Goal: Navigation & Orientation: Find specific page/section

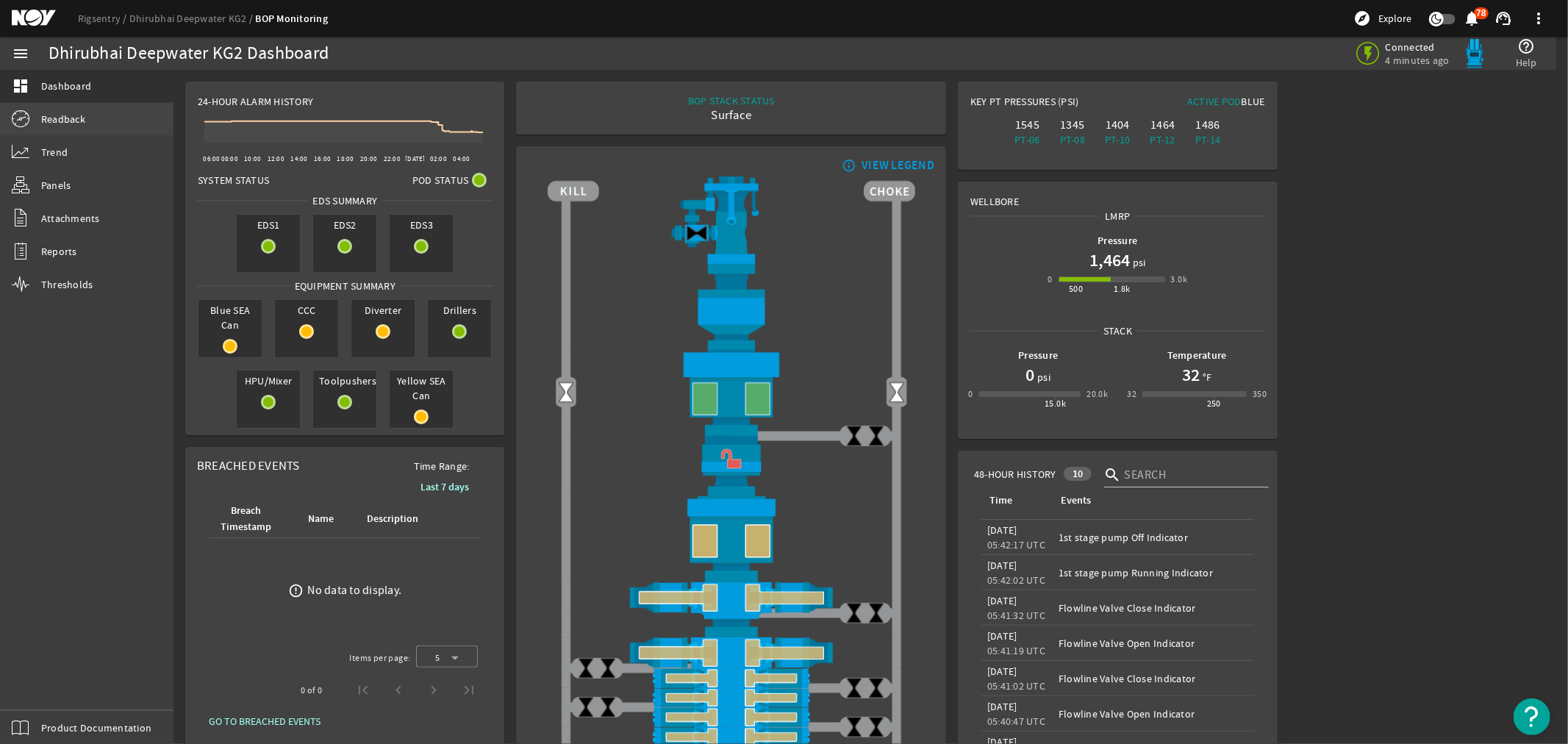
click at [63, 119] on span "Readback" at bounding box center [62, 118] width 44 height 15
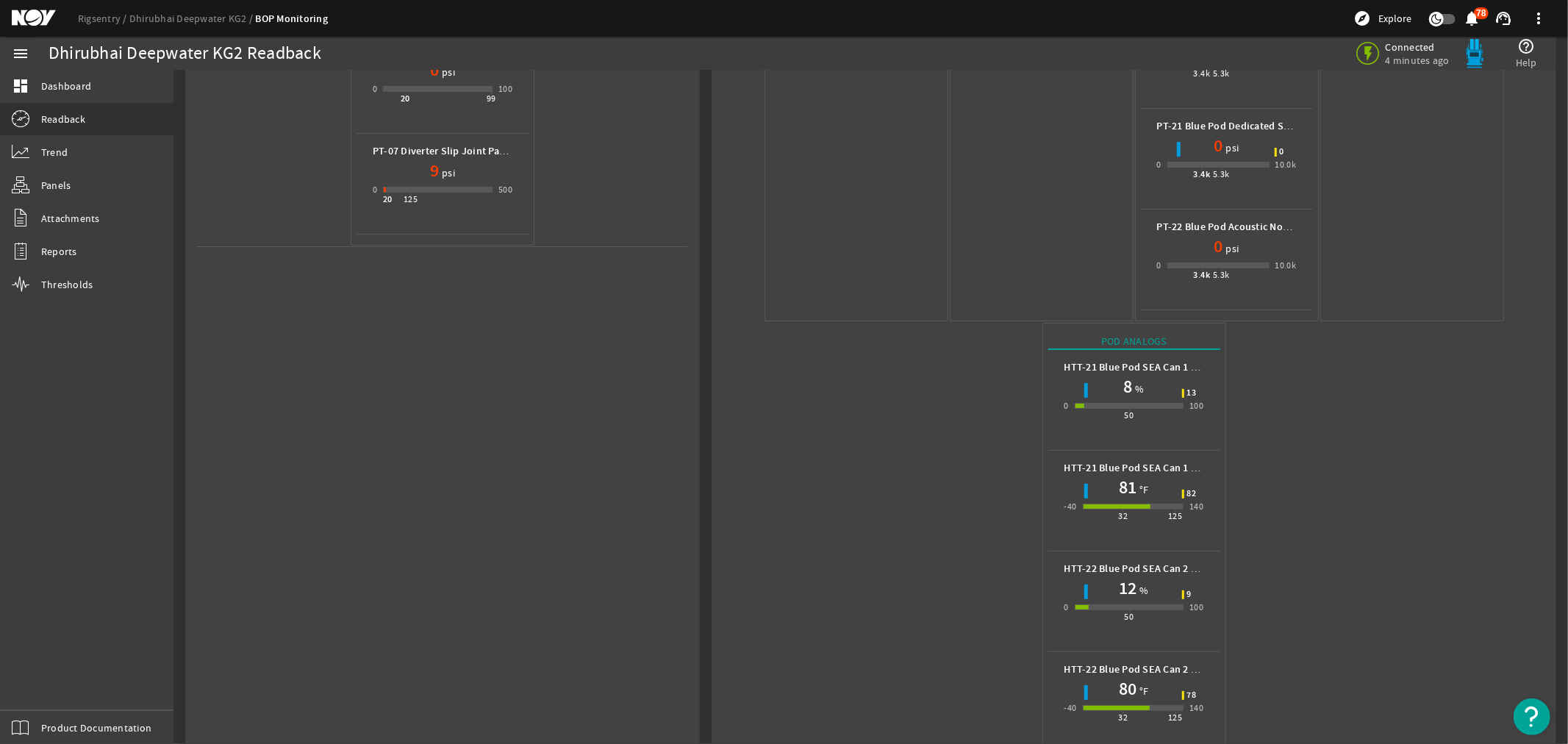
scroll to position [682, 0]
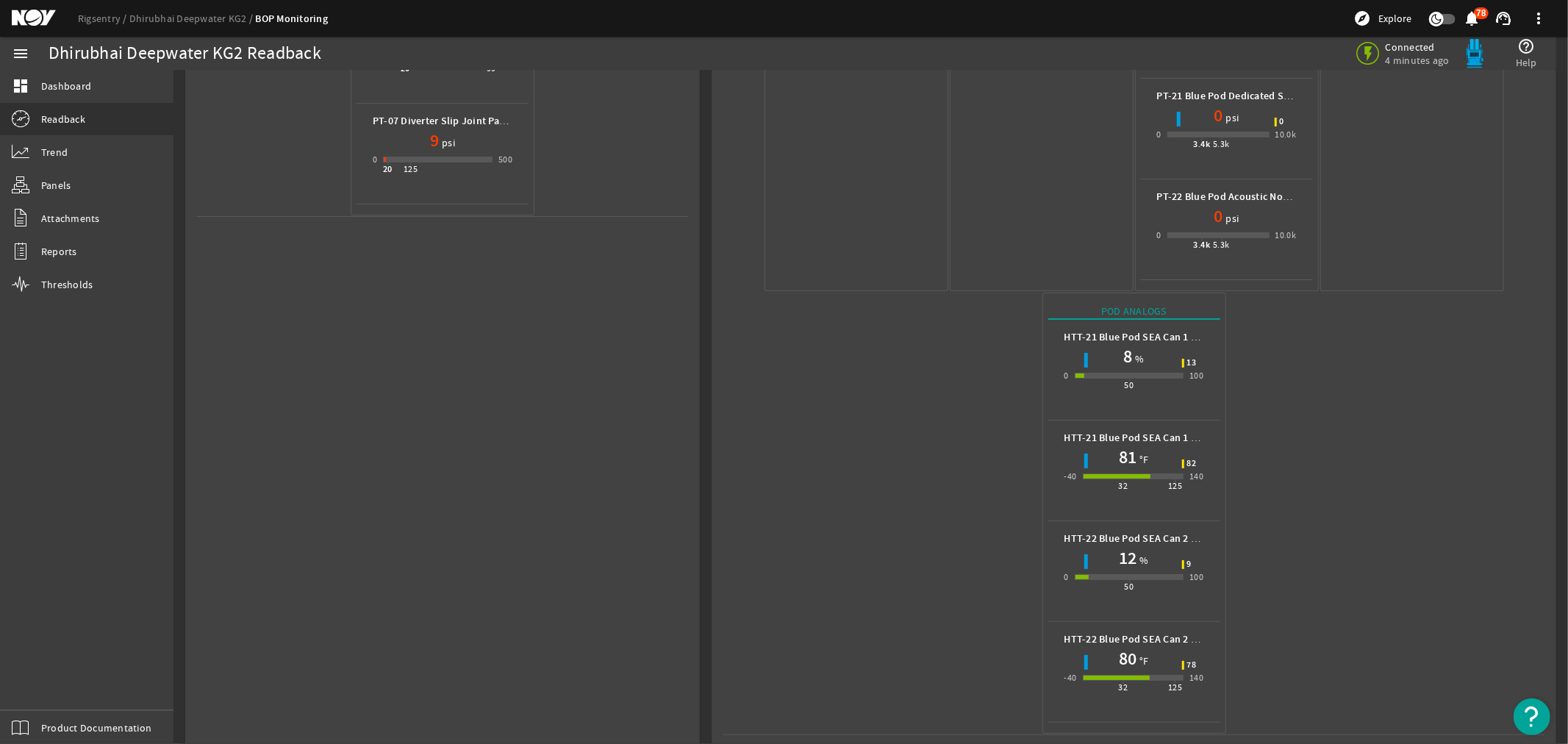
click at [28, 13] on mat-icon at bounding box center [45, 18] width 66 height 17
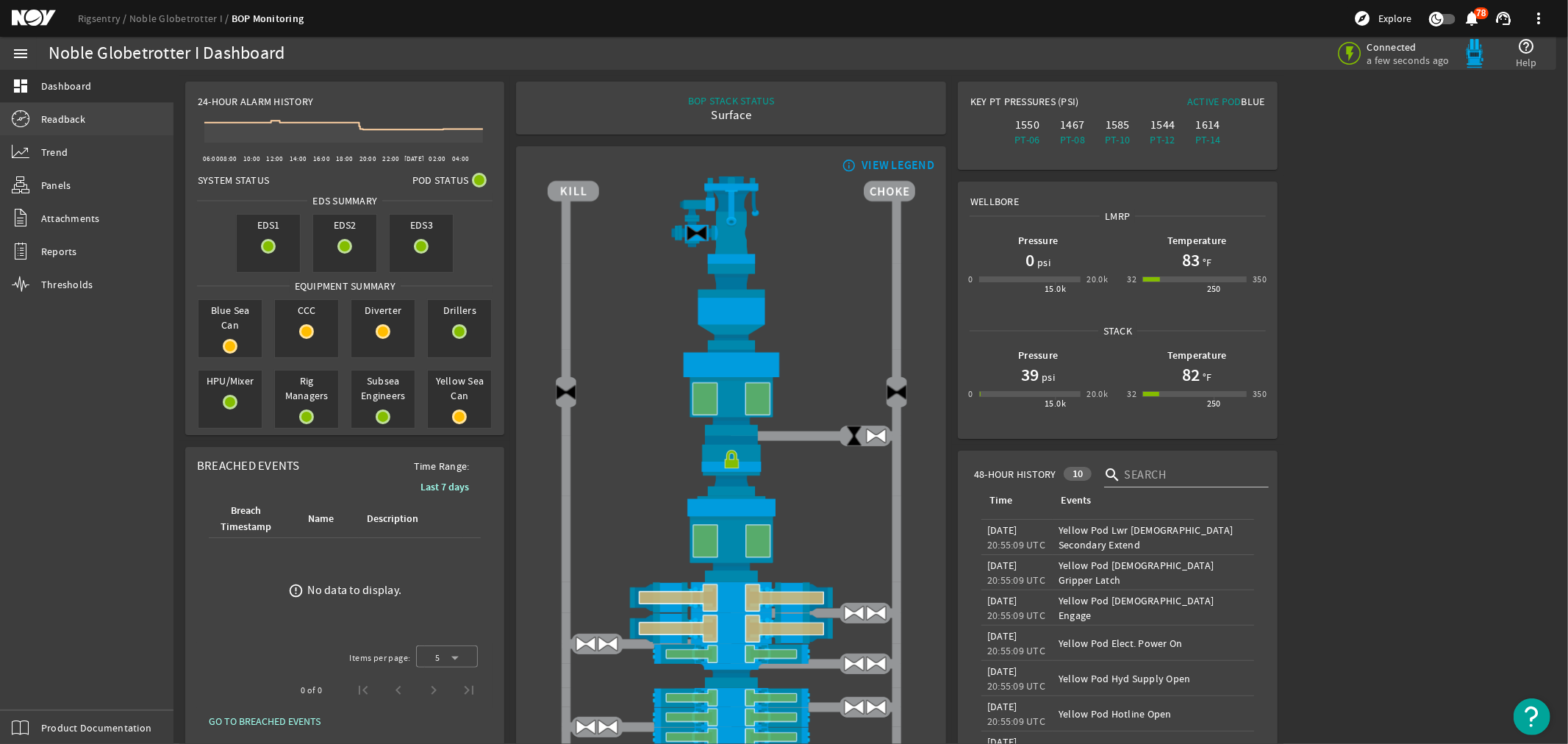
click at [57, 118] on span "Readback" at bounding box center [62, 118] width 44 height 15
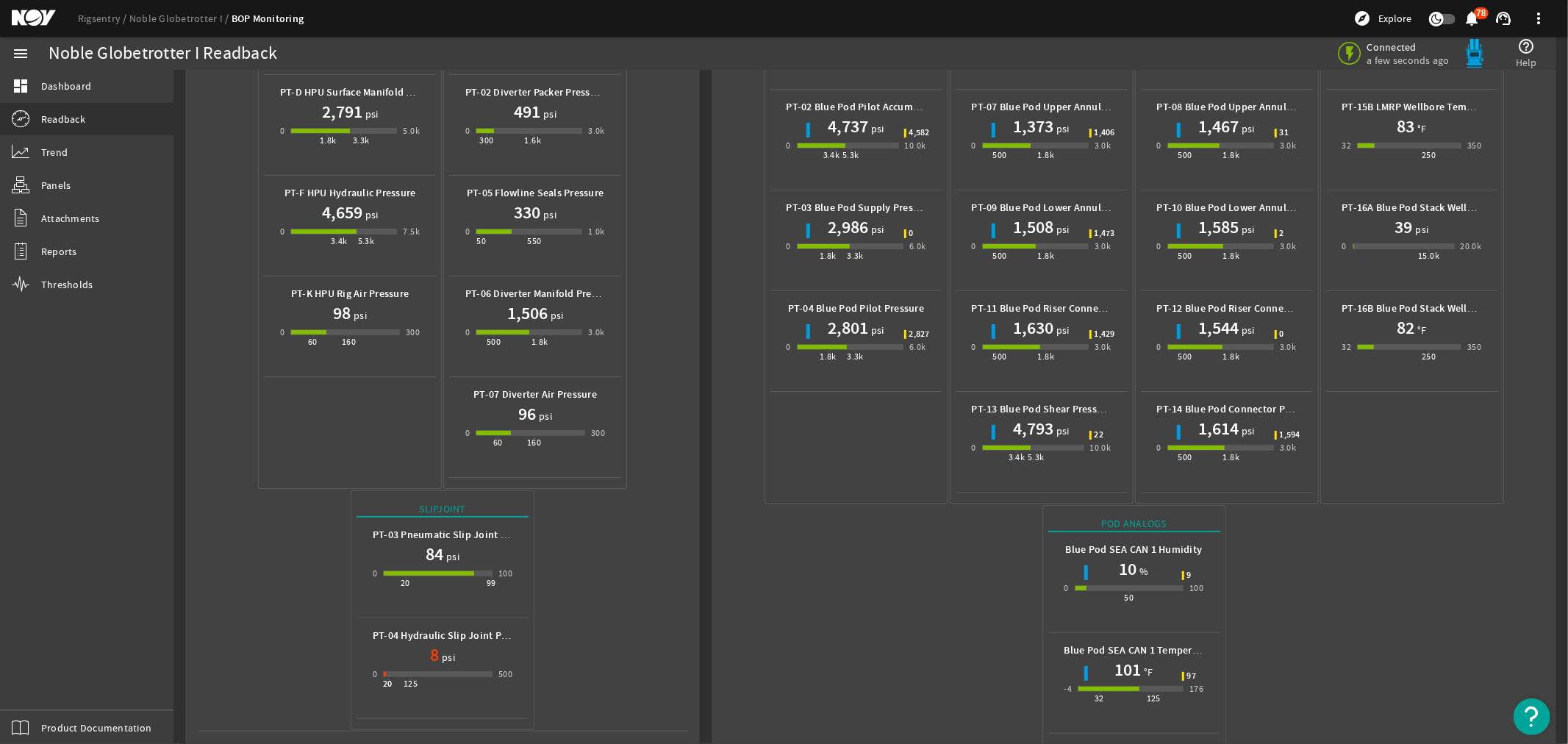
scroll to position [379, 0]
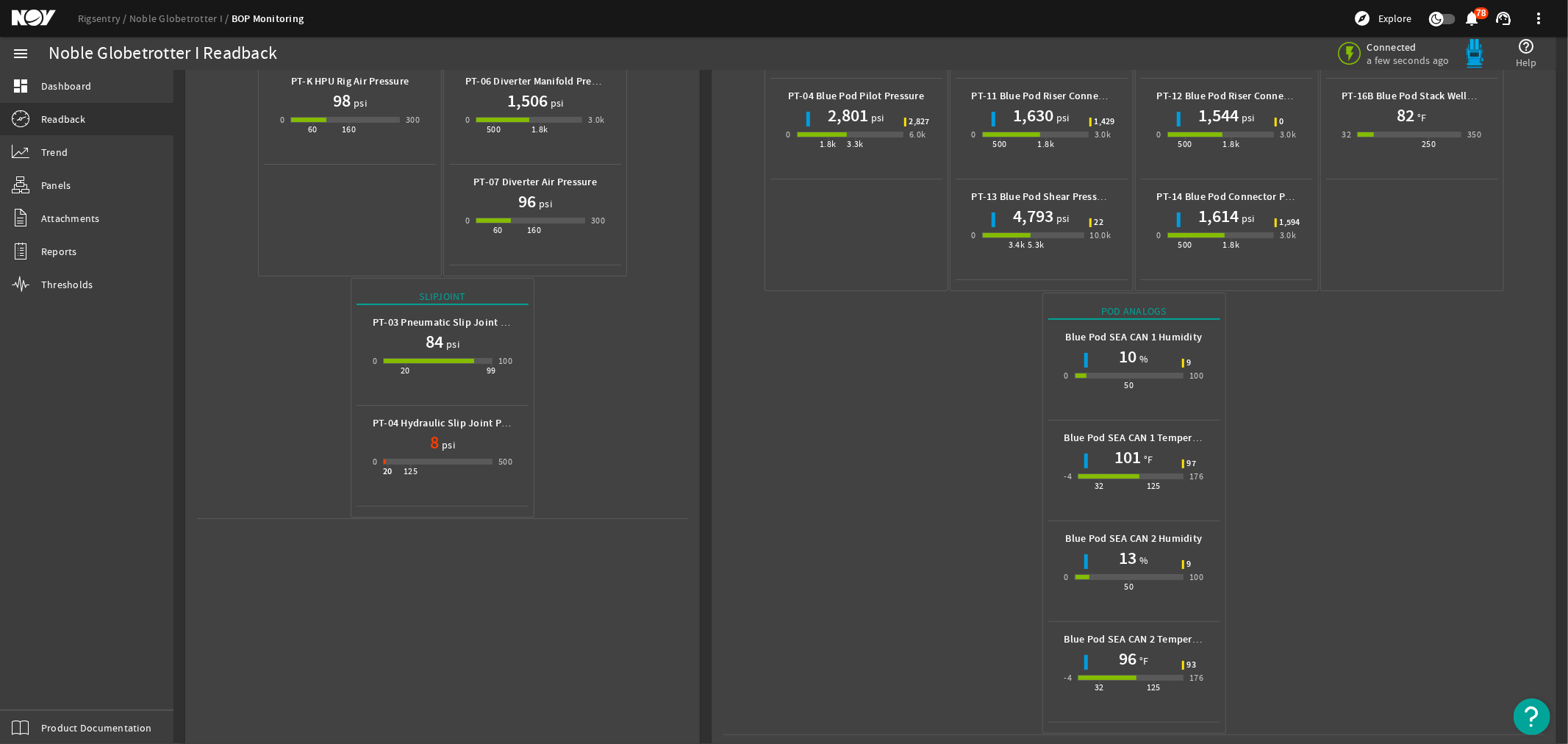
click at [26, 13] on mat-icon at bounding box center [45, 18] width 66 height 17
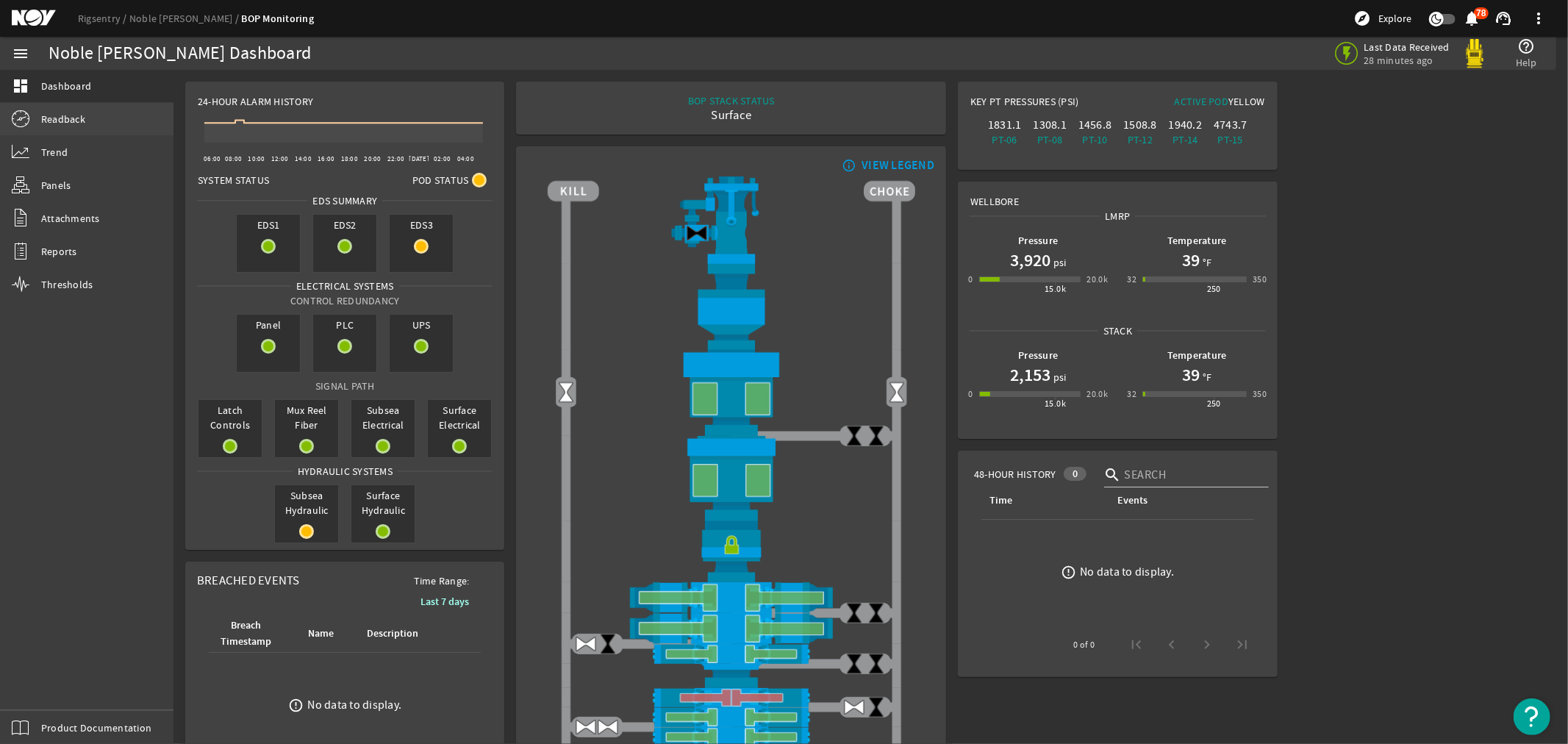
click at [69, 120] on span "Readback" at bounding box center [62, 118] width 44 height 15
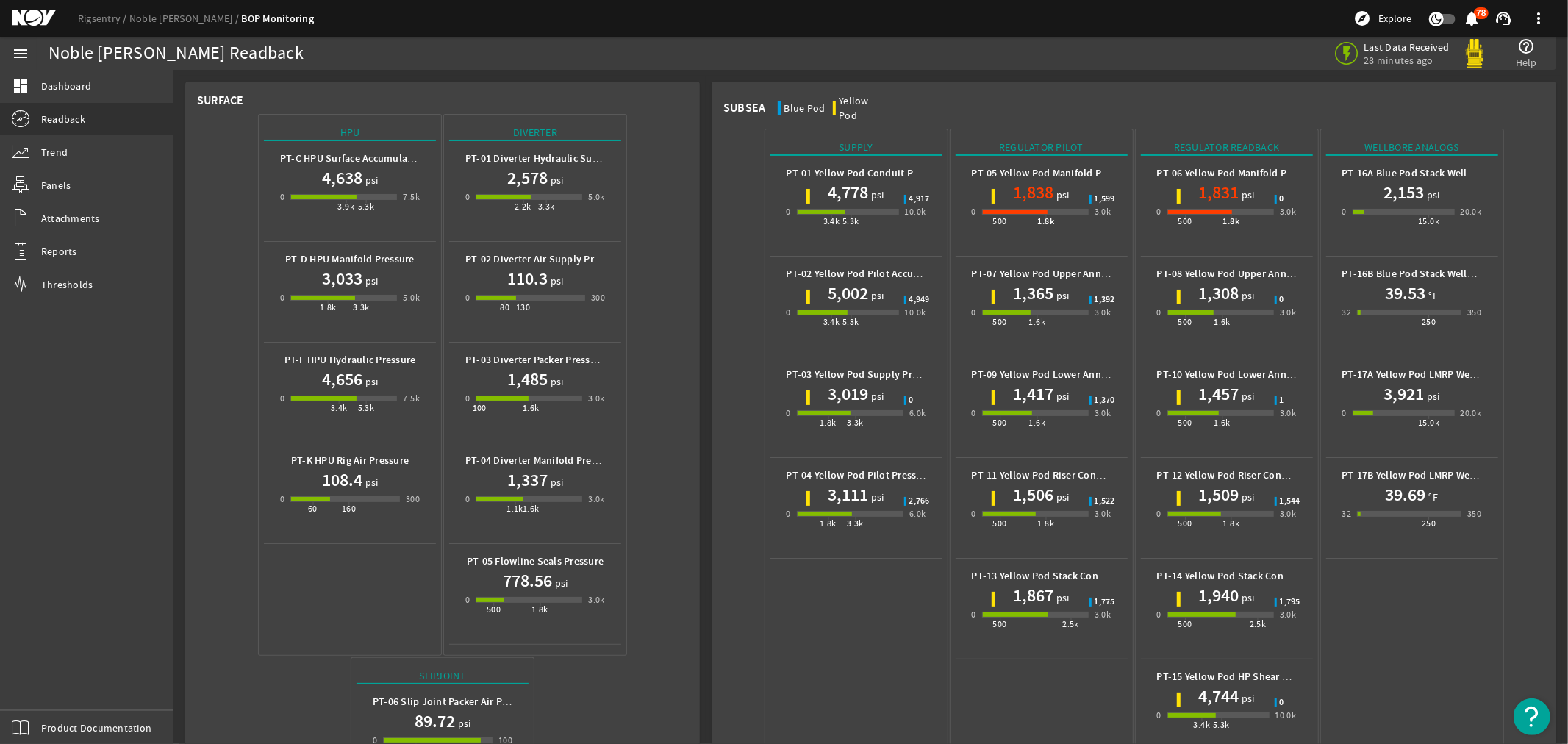
scroll to position [481, 0]
